Goal: Transaction & Acquisition: Purchase product/service

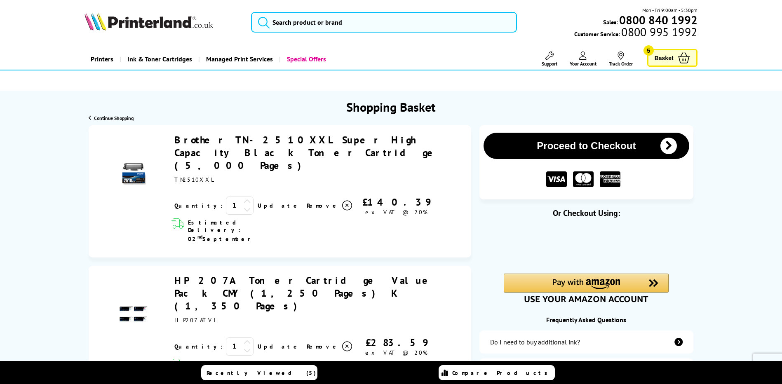
click at [577, 55] on link "Your Account" at bounding box center [583, 59] width 27 height 15
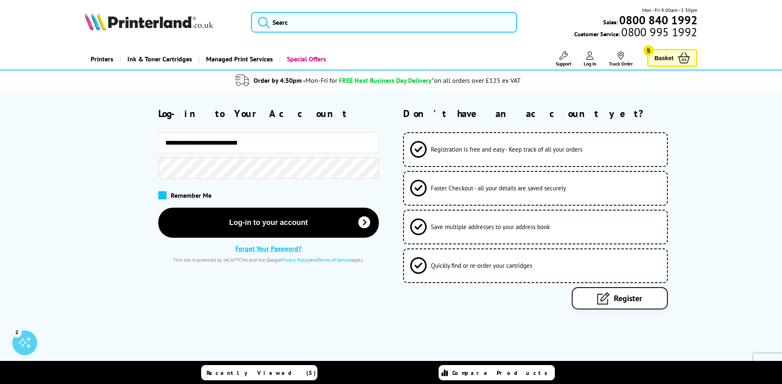
click at [159, 197] on span at bounding box center [162, 195] width 8 height 8
click at [160, 192] on input "checkbox" at bounding box center [160, 192] width 0 height 0
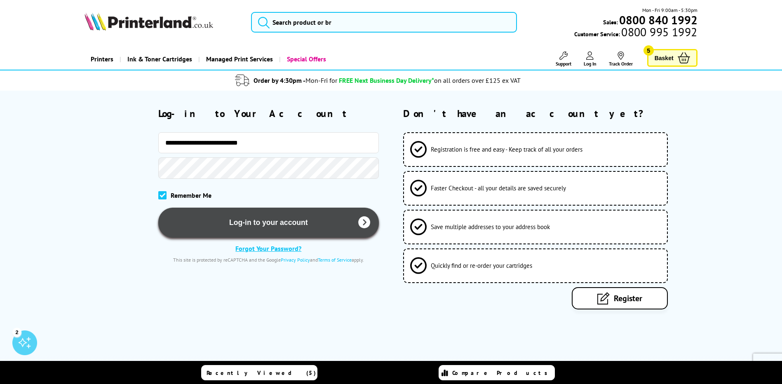
click at [242, 215] on button "Log-in to your account" at bounding box center [268, 223] width 220 height 30
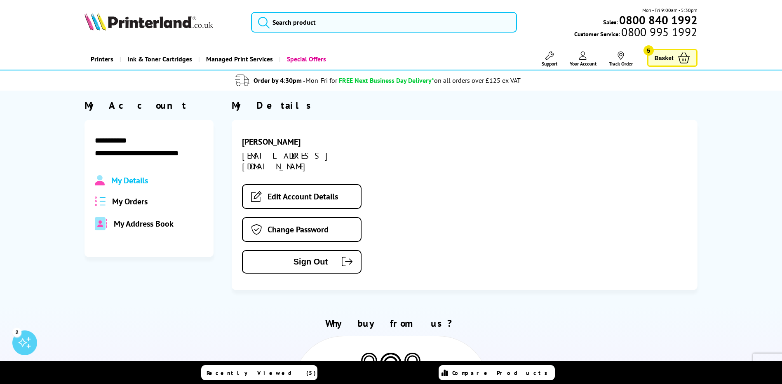
click at [122, 203] on span "My Orders" at bounding box center [129, 201] width 35 height 11
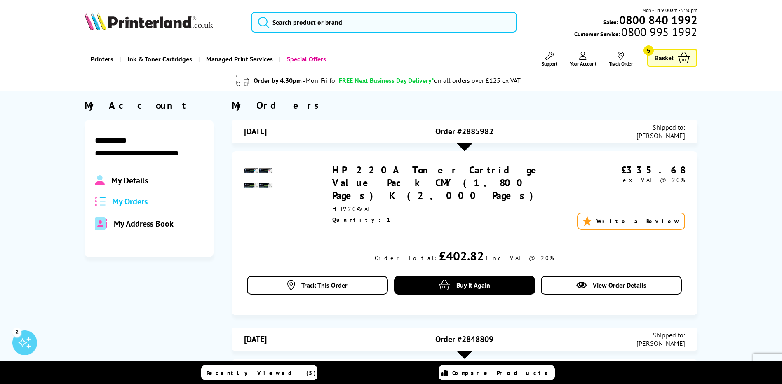
click at [464, 145] on div at bounding box center [464, 147] width 16 height 8
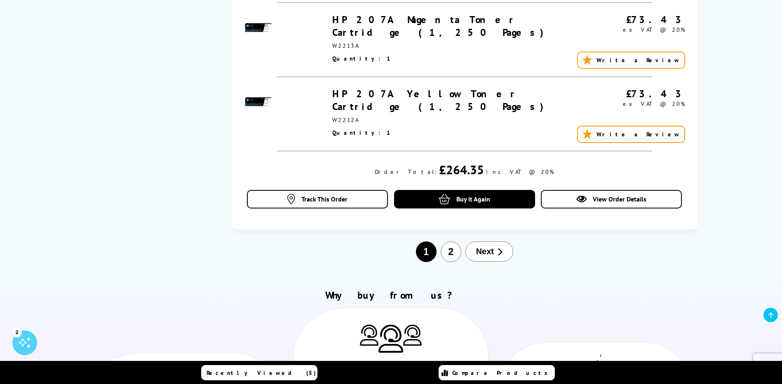
scroll to position [1442, 0]
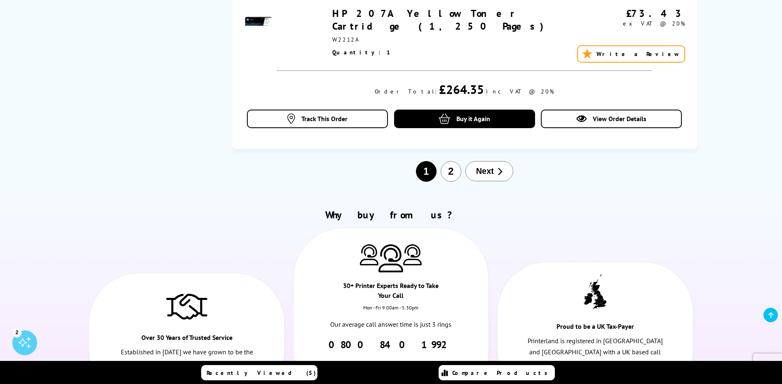
click at [450, 161] on button "2" at bounding box center [451, 171] width 21 height 21
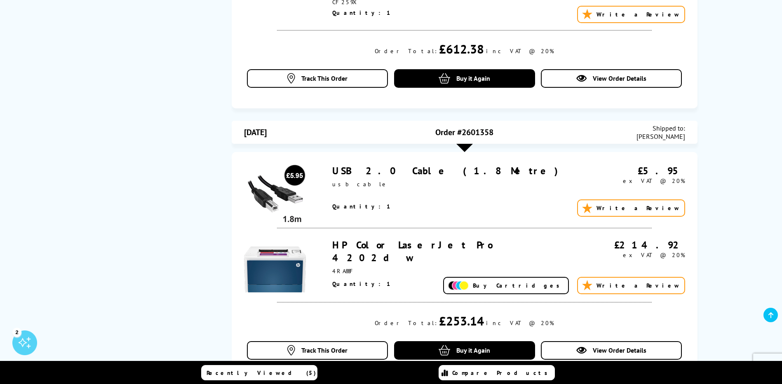
scroll to position [799, 0]
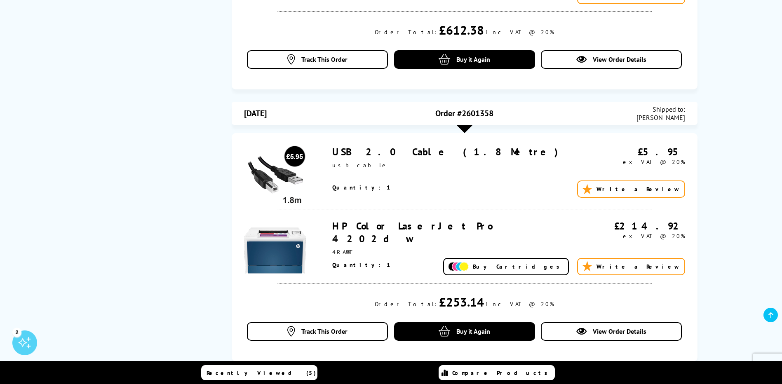
click at [380, 220] on link "HP Color LaserJet Pro 4202dw" at bounding box center [412, 233] width 160 height 26
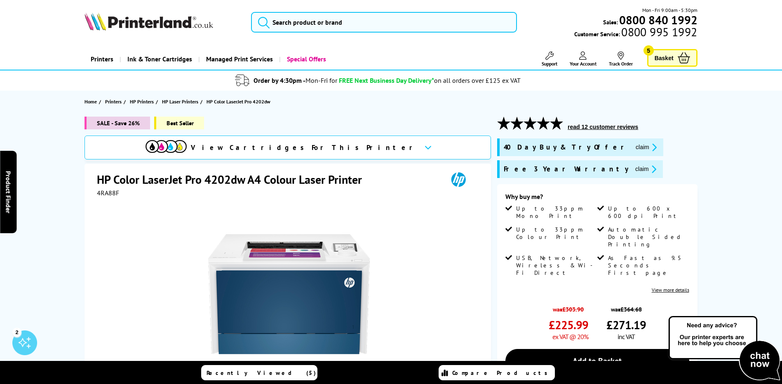
click at [633, 168] on button "claim" at bounding box center [646, 168] width 26 height 9
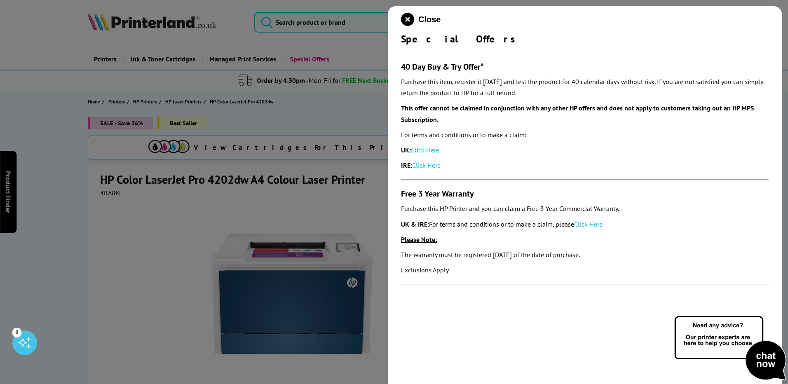
click at [554, 332] on div "Close Special Offers 40 Day Buy & Try Offer* Purchase this item, register it wi…" at bounding box center [585, 198] width 394 height 384
click at [694, 253] on p "The warranty must be registered within 60 days of the date of purchase." at bounding box center [585, 254] width 368 height 11
click at [150, 247] on div at bounding box center [394, 192] width 788 height 384
click at [402, 16] on icon "close modal" at bounding box center [407, 19] width 13 height 13
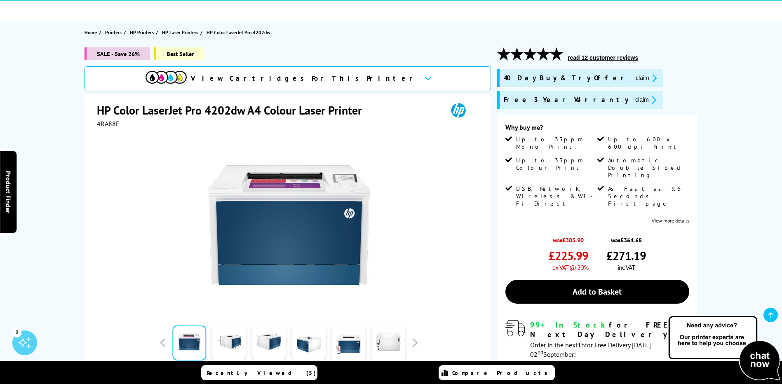
scroll to position [124, 0]
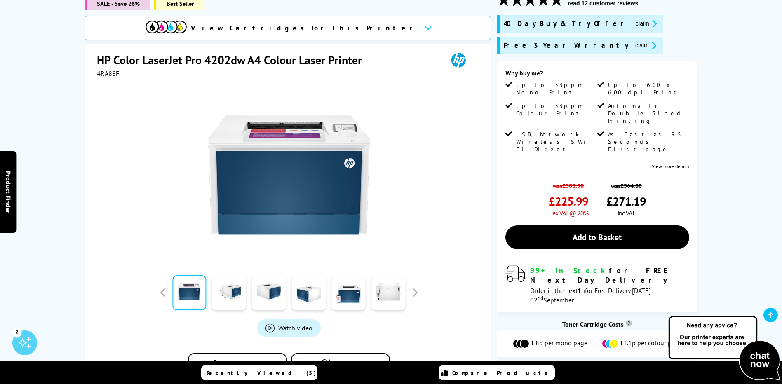
click at [671, 163] on link "View more details" at bounding box center [670, 166] width 37 height 6
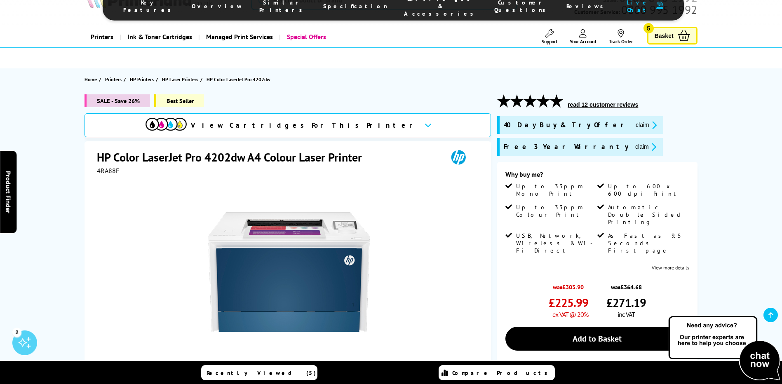
scroll to position [0, 0]
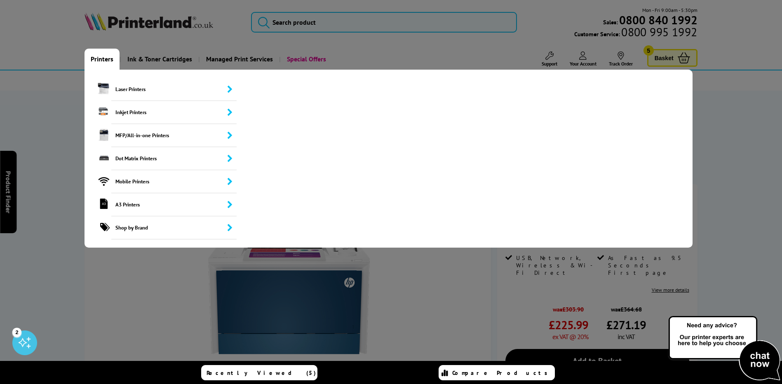
click at [105, 60] on link "Printers" at bounding box center [101, 59] width 35 height 21
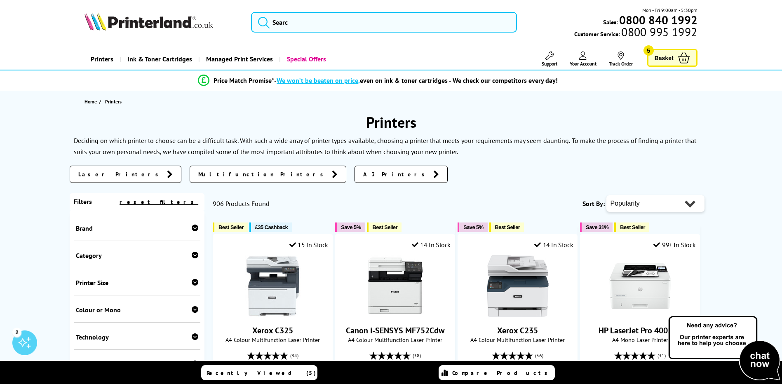
click at [87, 229] on div "Brand" at bounding box center [137, 228] width 123 height 8
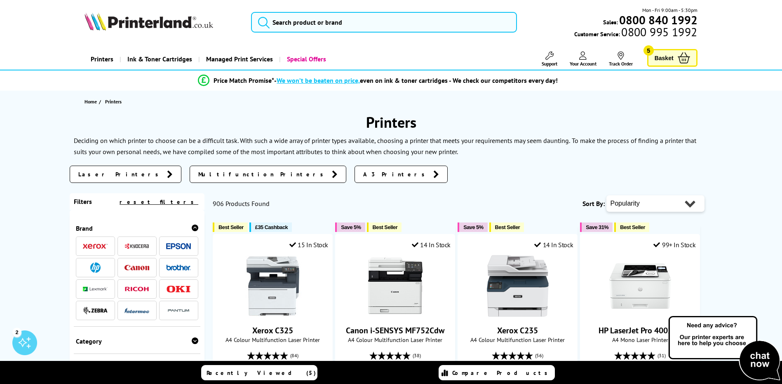
click at [96, 268] on img at bounding box center [95, 267] width 10 height 10
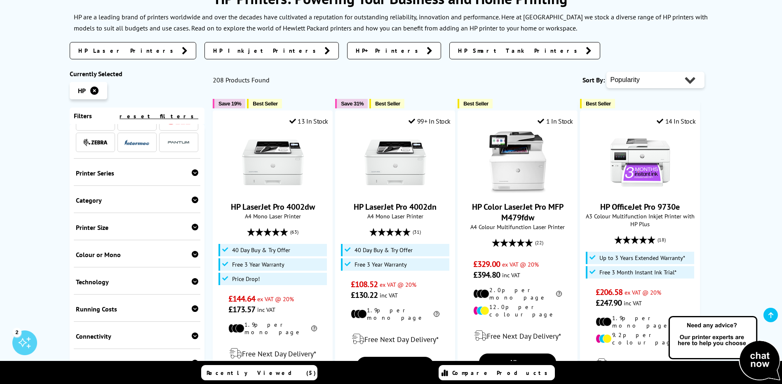
scroll to position [206, 0]
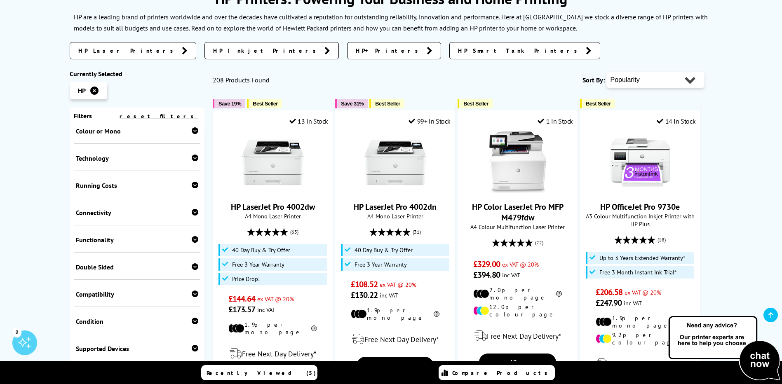
click at [98, 131] on div "Colour or Mono" at bounding box center [137, 131] width 123 height 8
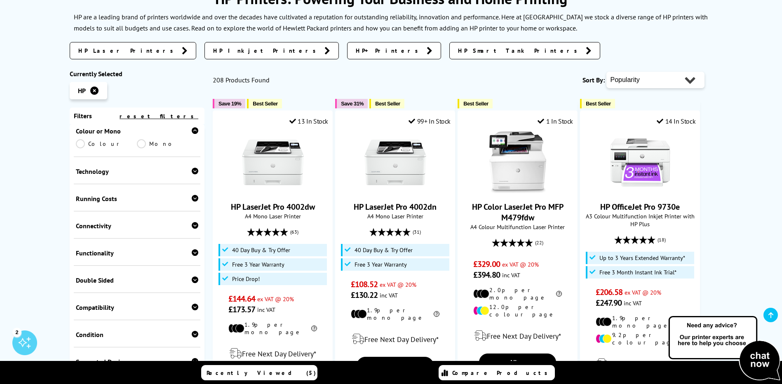
click at [74, 144] on div "Colour or Mono Colour Mono" at bounding box center [137, 137] width 127 height 40
click at [80, 144] on link "Colour" at bounding box center [106, 143] width 61 height 9
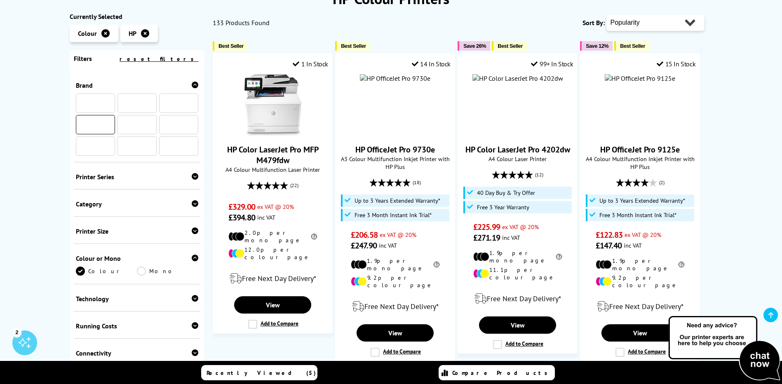
scroll to position [284, 0]
